Goal: Information Seeking & Learning: Learn about a topic

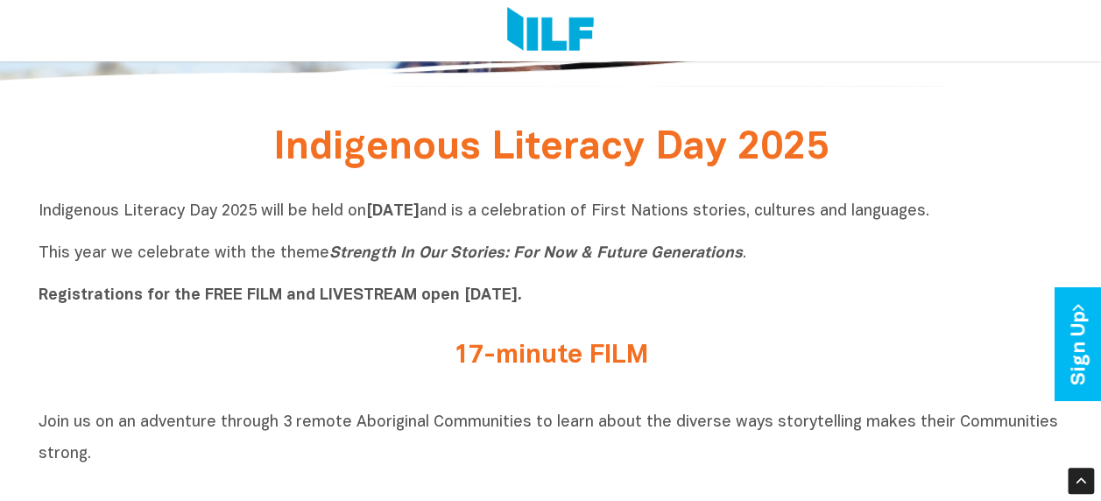
scroll to position [427, 0]
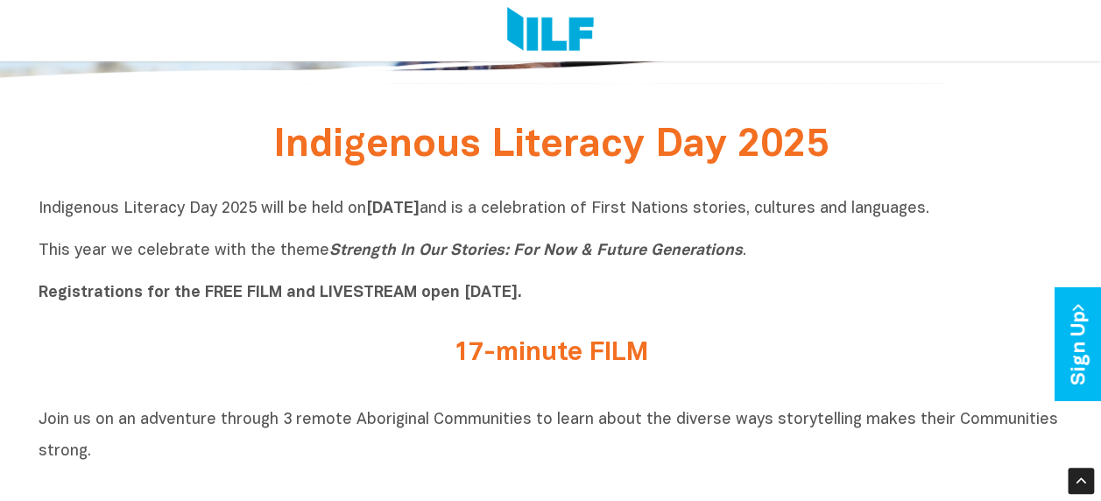
drag, startPoint x: 1060, startPoint y: 211, endPoint x: 275, endPoint y: 190, distance: 785.1
click at [275, 190] on div "Indigenous Literacy Day 2025 will be held [DATE][DATE] and is a celebration of …" at bounding box center [551, 256] width 1025 height 140
click at [646, 311] on div "Indigenous Literacy Day 2025 will be held [DATE][DATE] and is a celebration of …" at bounding box center [551, 256] width 1025 height 114
click at [583, 293] on p "Indigenous Literacy Day 2025 will be held [DATE][DATE] and is a celebration of …" at bounding box center [551, 251] width 1025 height 105
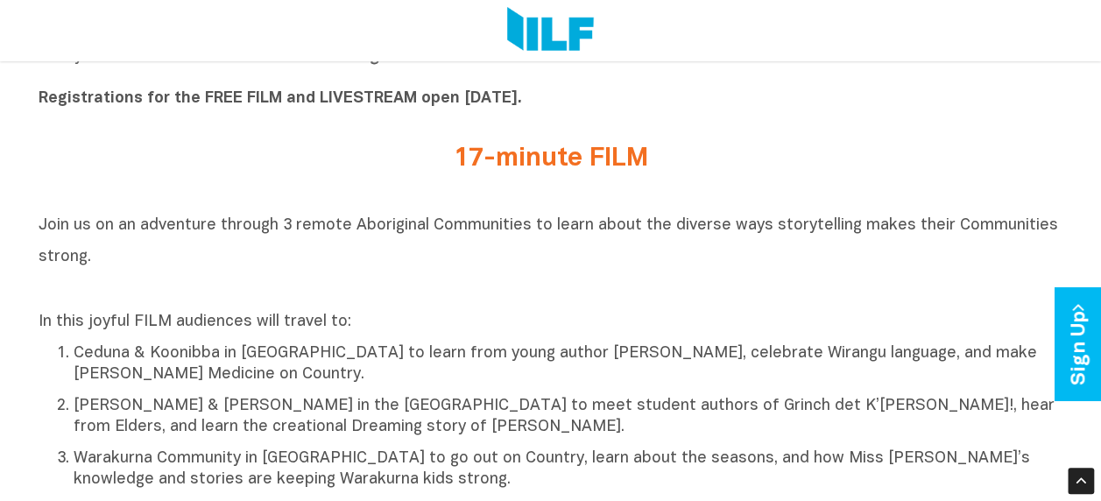
scroll to position [618, 0]
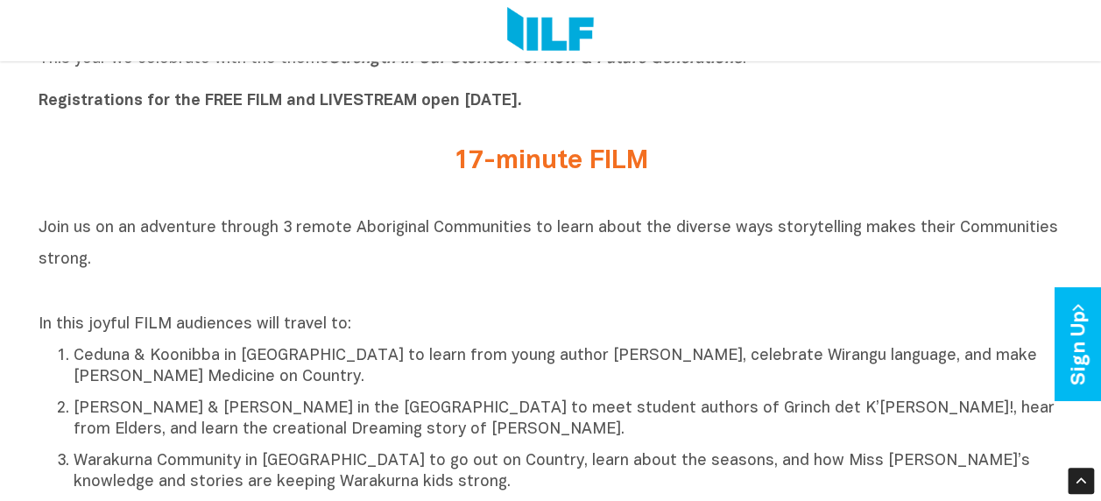
click at [103, 431] on p "[PERSON_NAME] & [PERSON_NAME] in the [GEOGRAPHIC_DATA] to meet student authors …" at bounding box center [569, 420] width 990 height 42
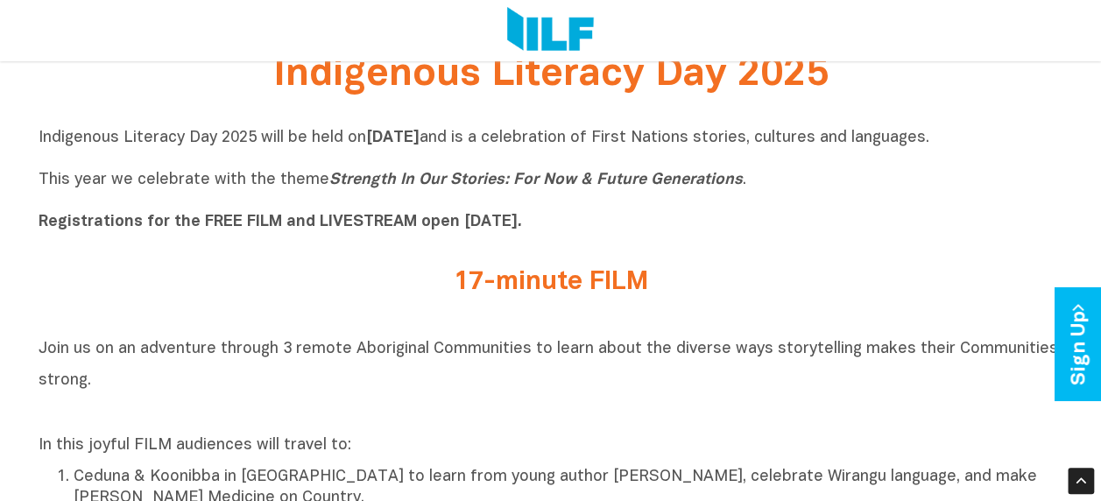
scroll to position [529, 0]
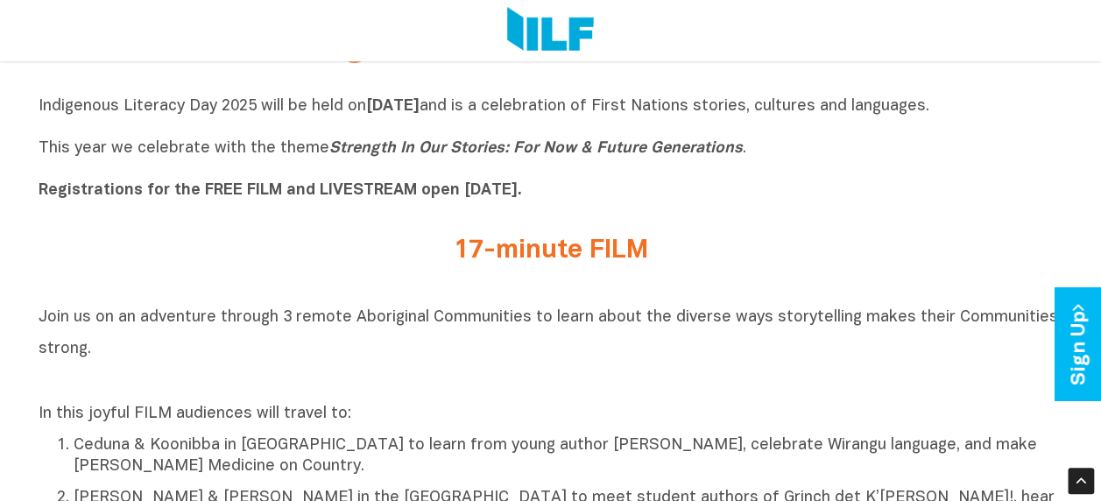
drag, startPoint x: 141, startPoint y: 355, endPoint x: 92, endPoint y: 349, distance: 49.4
click at [92, 349] on h2 "Join us on an adventure through 3 remote Aboriginal Communities to learn about …" at bounding box center [551, 347] width 1025 height 95
drag, startPoint x: 606, startPoint y: 111, endPoint x: 1060, endPoint y: 116, distance: 453.8
click at [1060, 116] on p "Indigenous Literacy Day 2025 will be held [DATE][DATE] and is a celebration of …" at bounding box center [551, 148] width 1025 height 105
copy p "a celebration of First Nations stories, cultures and languages."
